Goal: Information Seeking & Learning: Learn about a topic

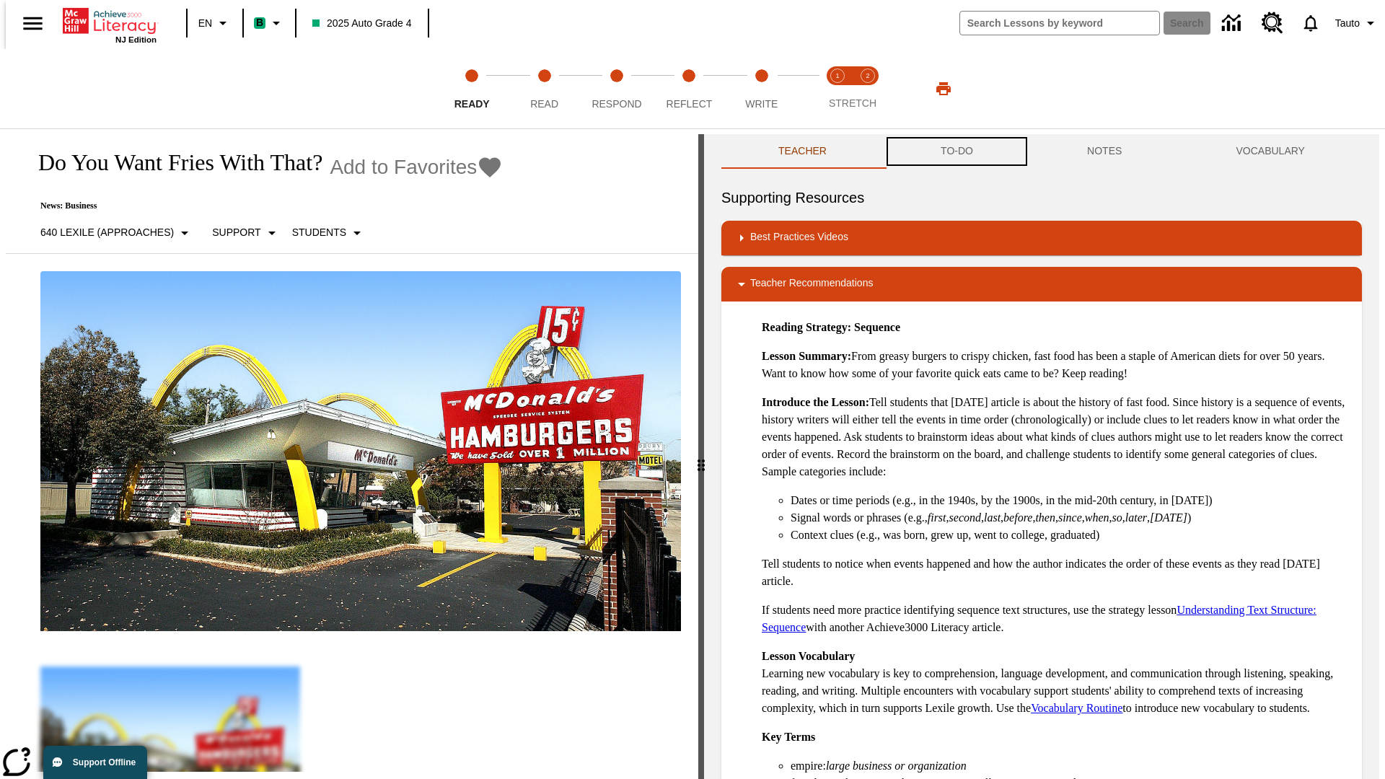
click at [956, 151] on button "TO-DO" at bounding box center [957, 151] width 146 height 35
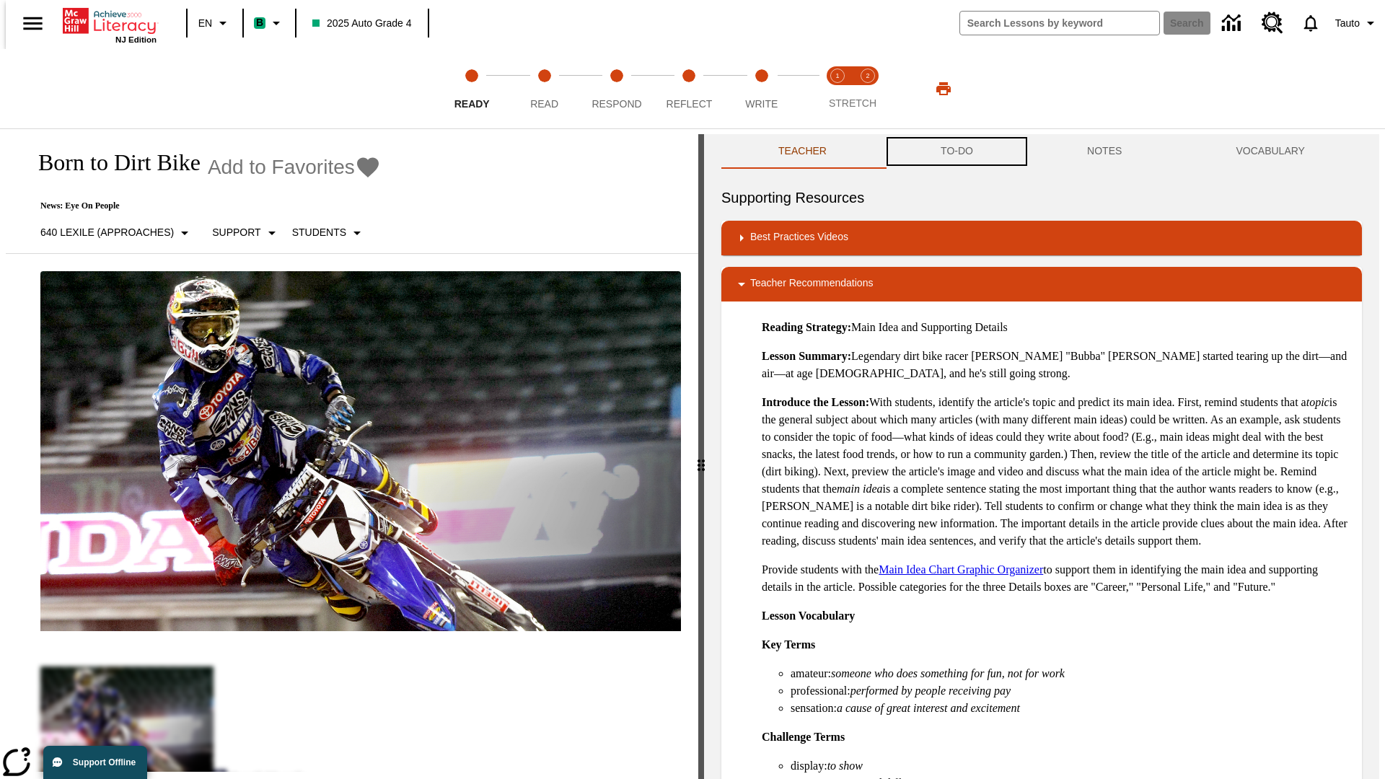
click at [956, 151] on button "TO-DO" at bounding box center [957, 151] width 146 height 35
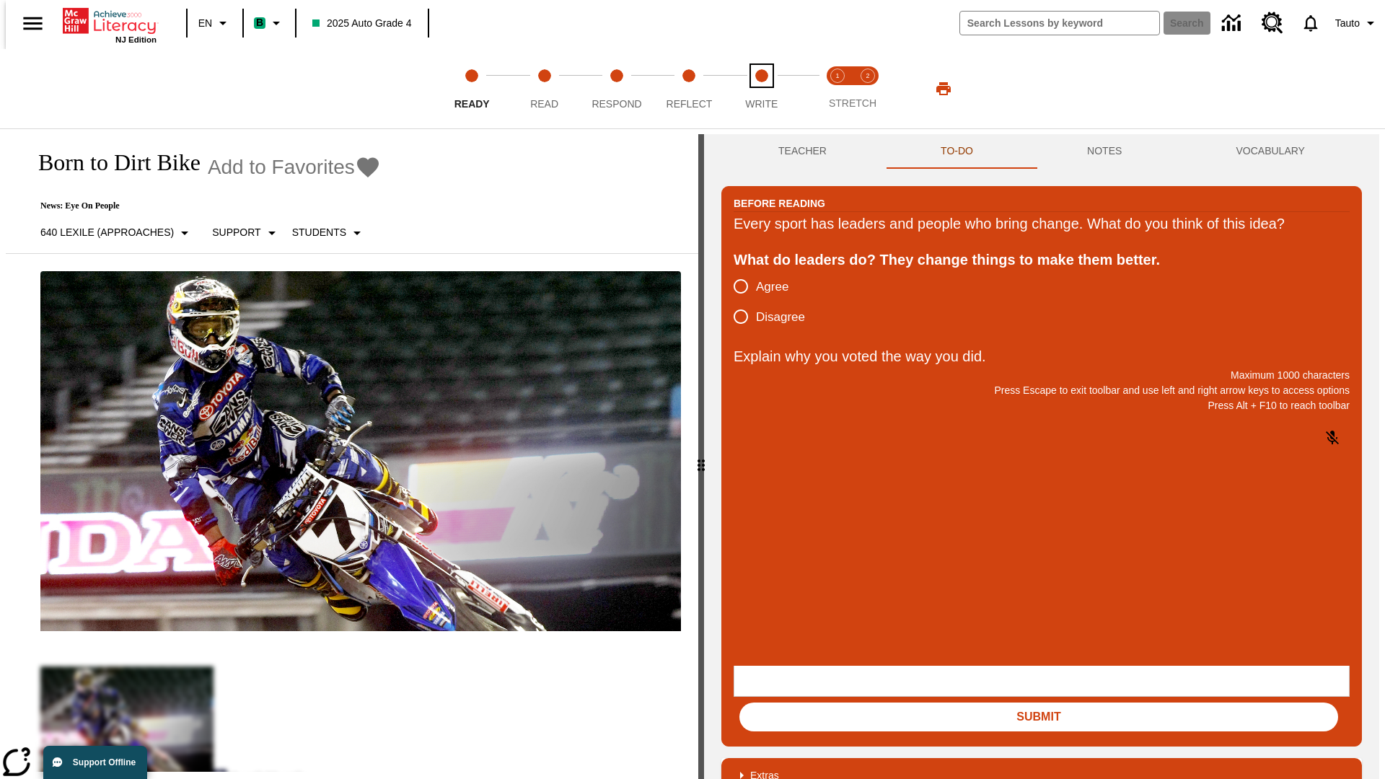
click at [761, 89] on span "Write" at bounding box center [761, 98] width 32 height 26
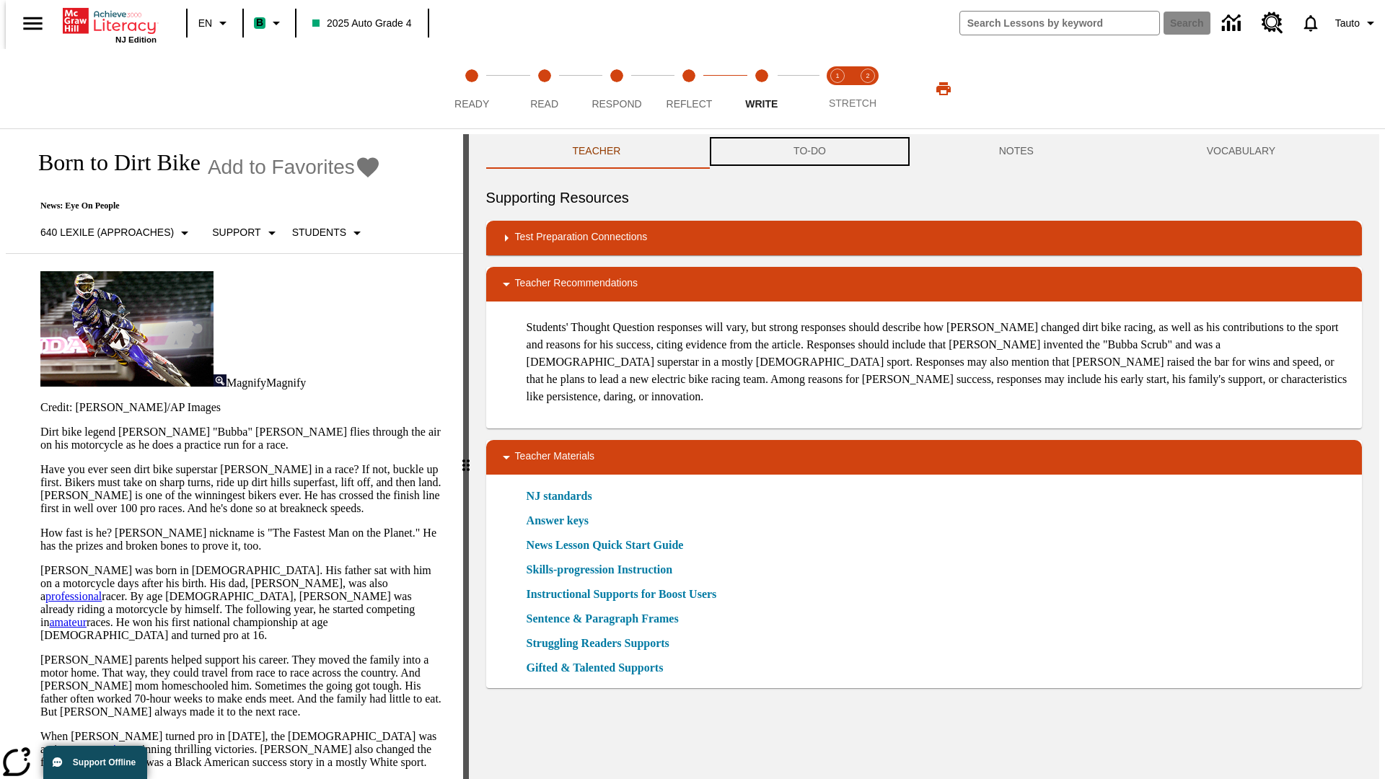
scroll to position [1, 0]
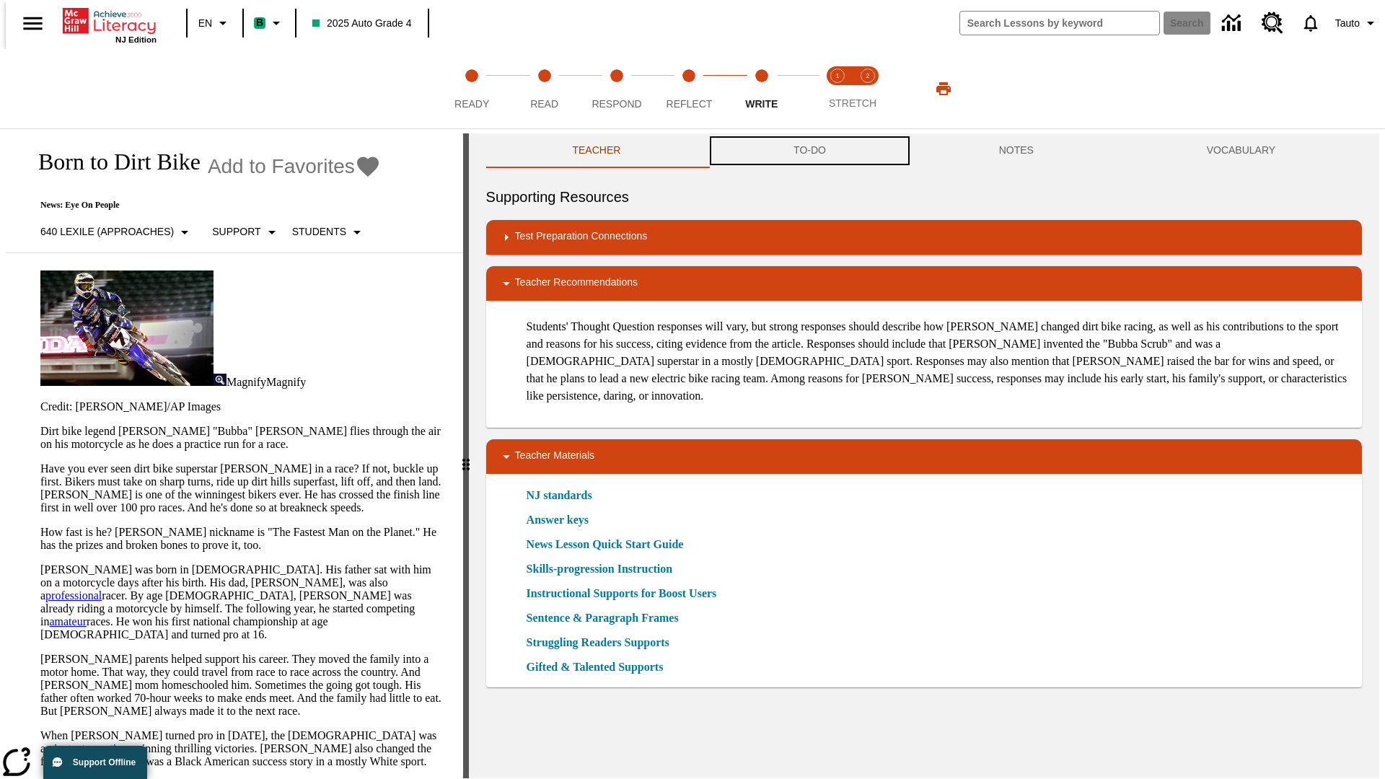
click at [809, 151] on button "TO-DO" at bounding box center [810, 150] width 206 height 35
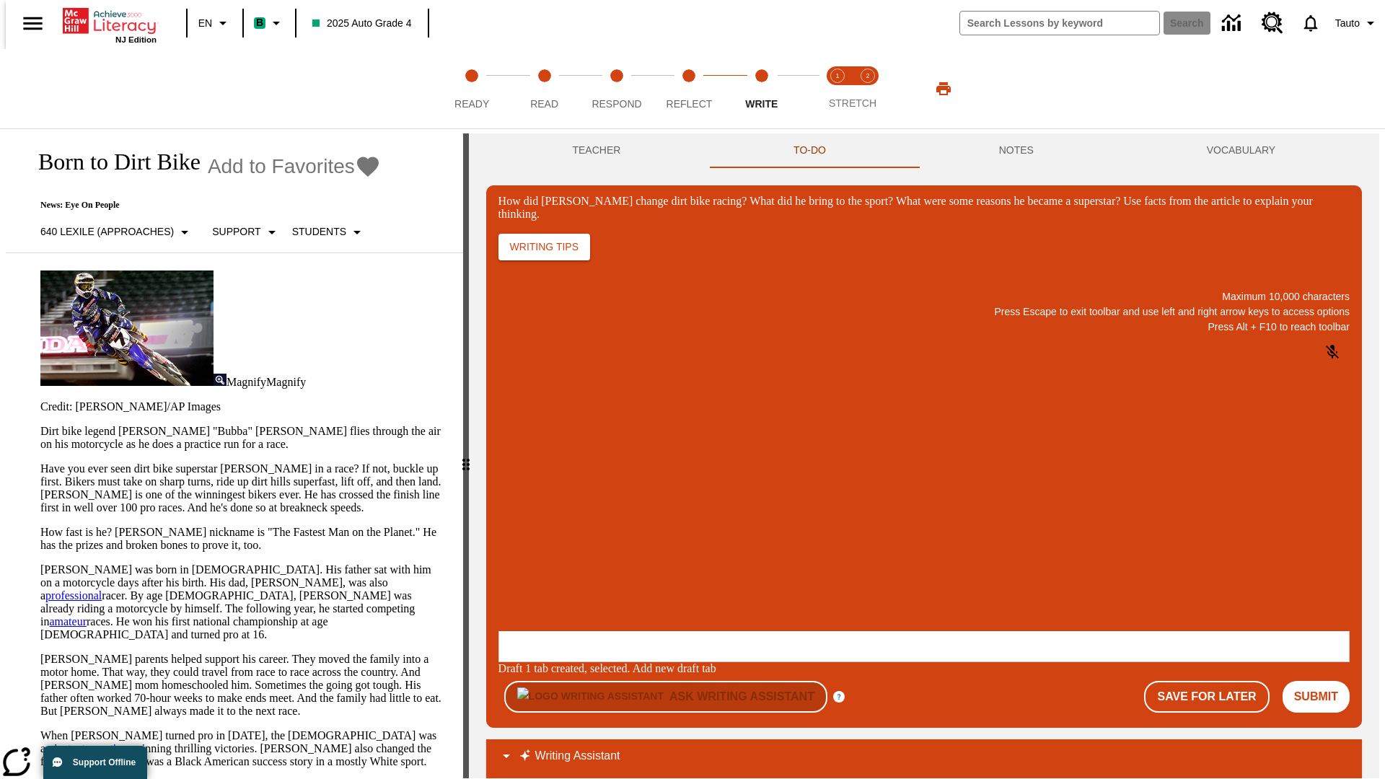
scroll to position [0, 0]
click at [708, 539] on p "One change Stewart brought to dirt bike racing was…" at bounding box center [605, 544] width 205 height 26
click at [528, 481] on span "Copy" at bounding box center [516, 486] width 24 height 11
click at [708, 539] on p "How did Stewart change dirt bike racing? What did he bring to the sport? What w…" at bounding box center [605, 537] width 205 height 13
click at [528, 481] on span "Copy" at bounding box center [516, 486] width 24 height 11
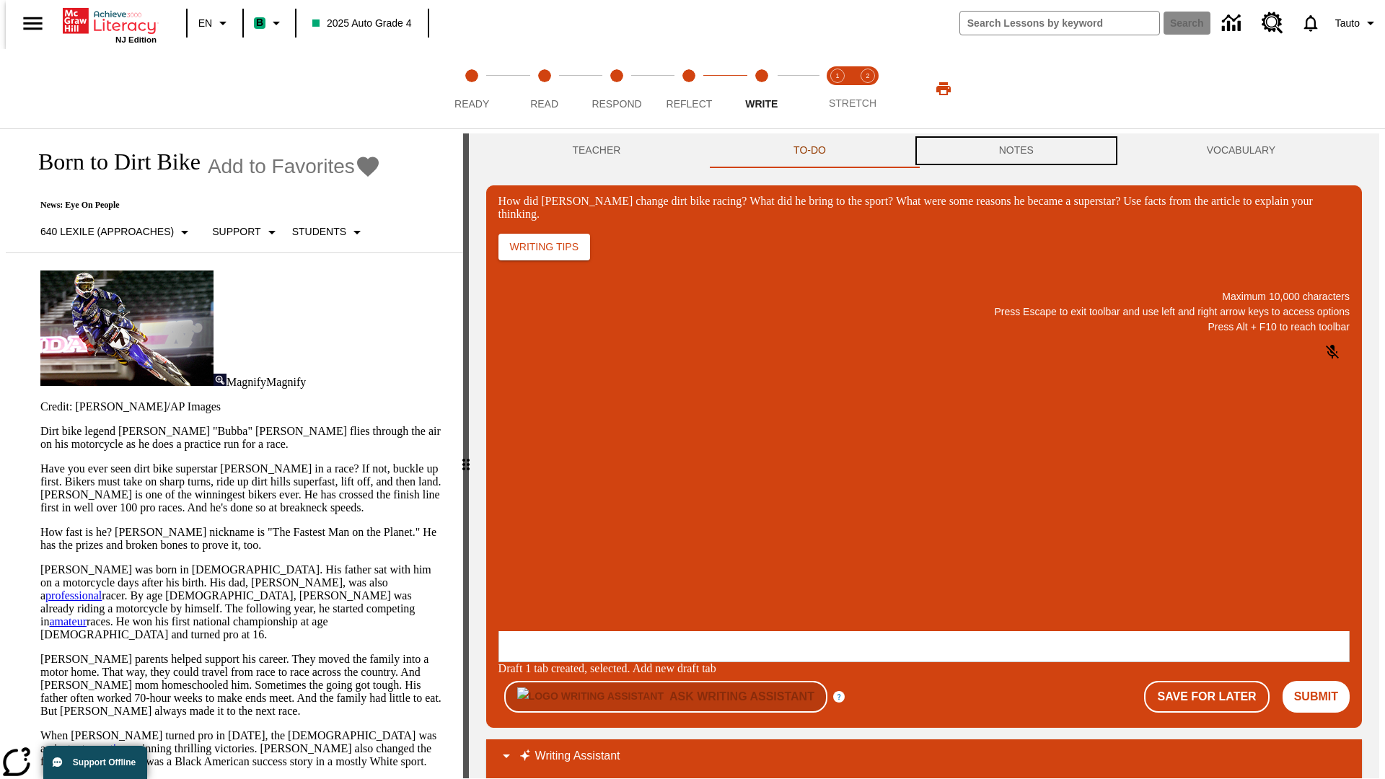
click at [1018, 151] on button "NOTES" at bounding box center [1016, 150] width 208 height 35
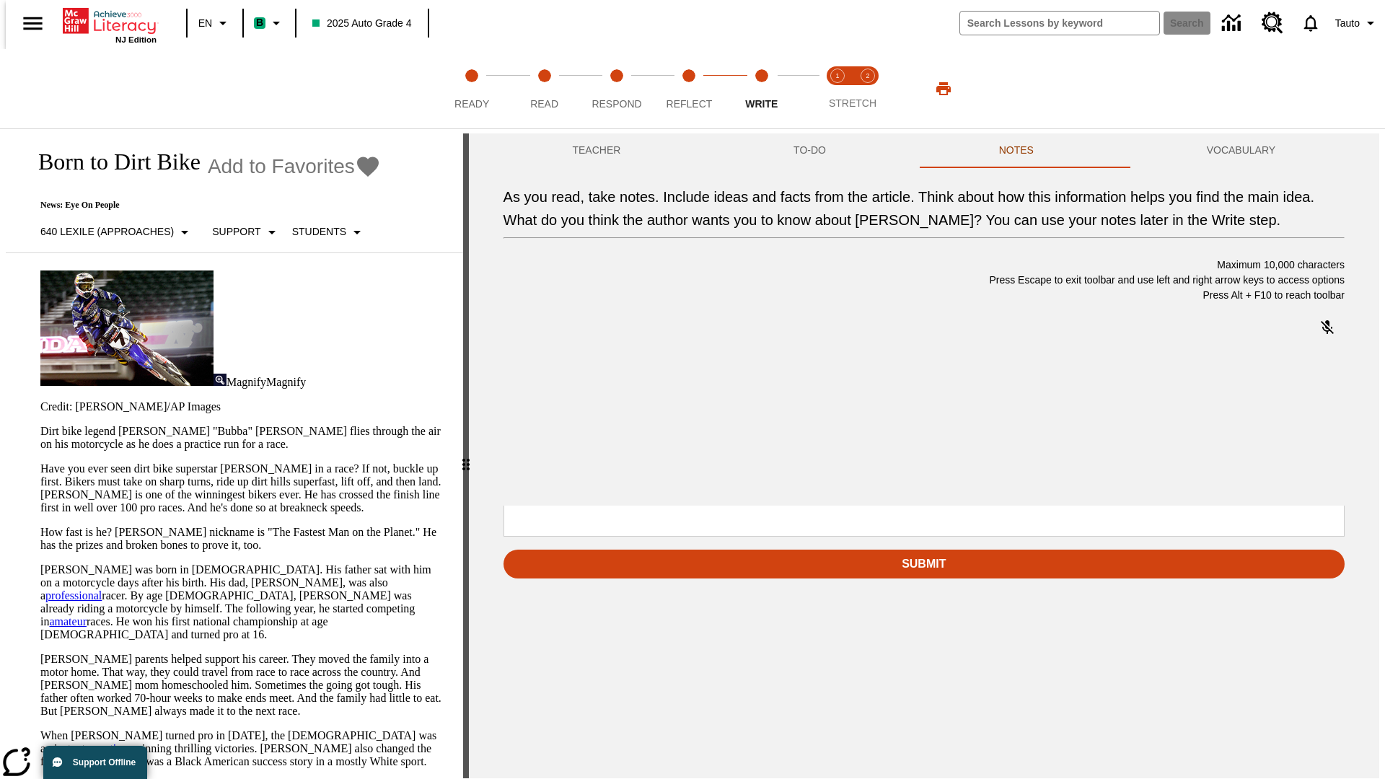
click at [596, 366] on span "Copy" at bounding box center [608, 361] width 24 height 11
